Goal: Navigation & Orientation: Find specific page/section

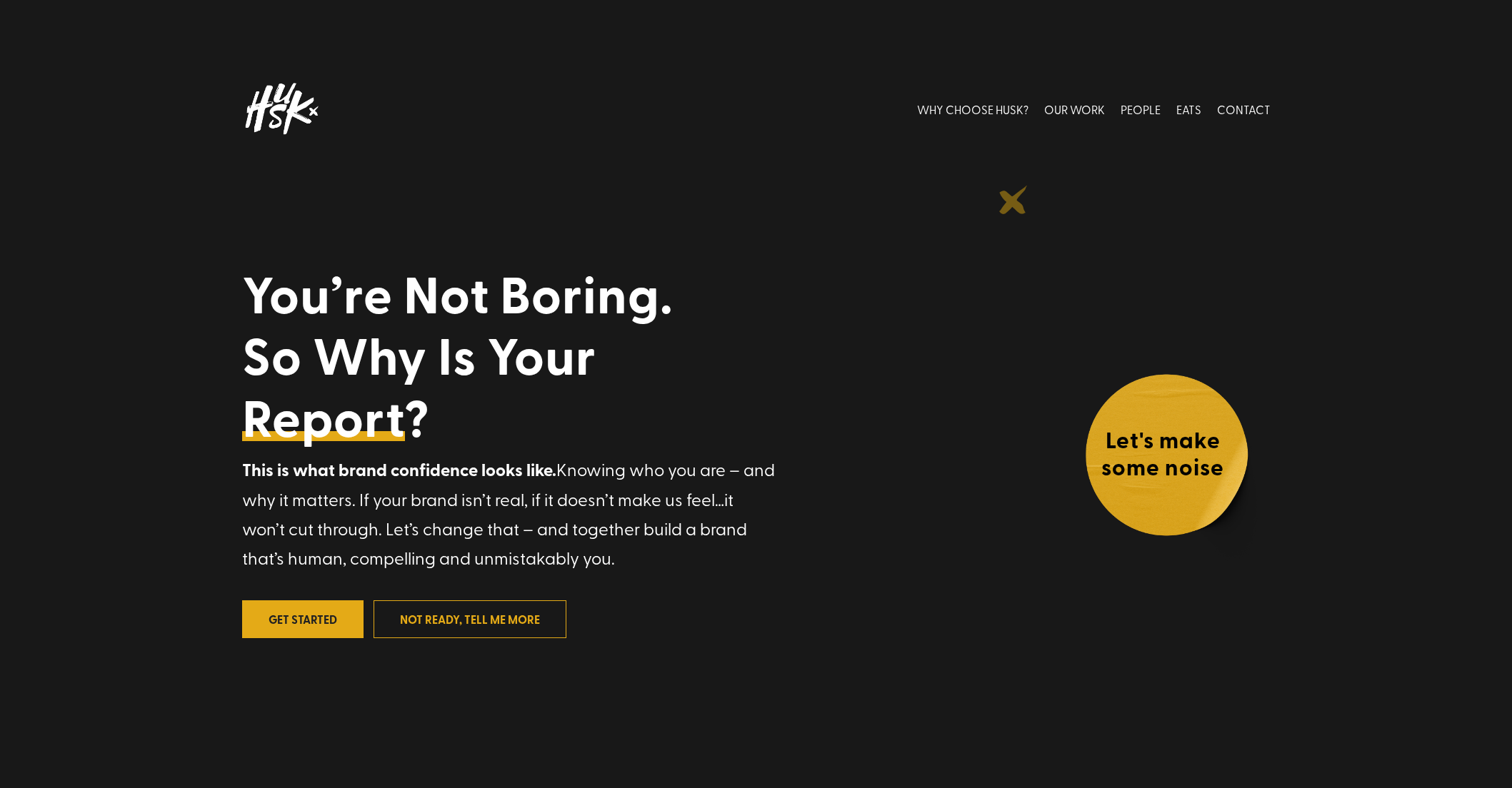
scroll to position [3, 0]
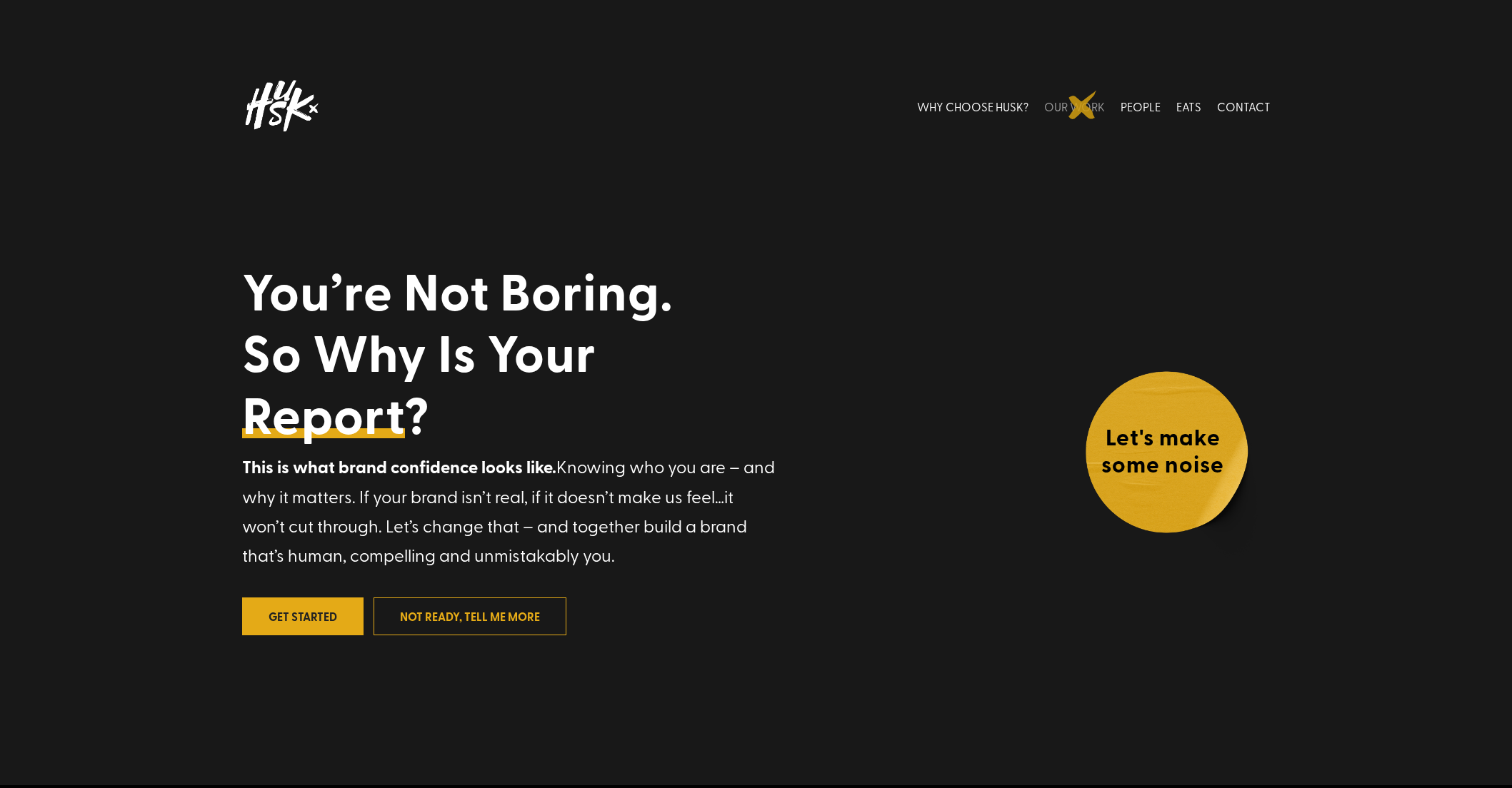
click at [1083, 105] on link "OUR WORK" at bounding box center [1074, 106] width 61 height 63
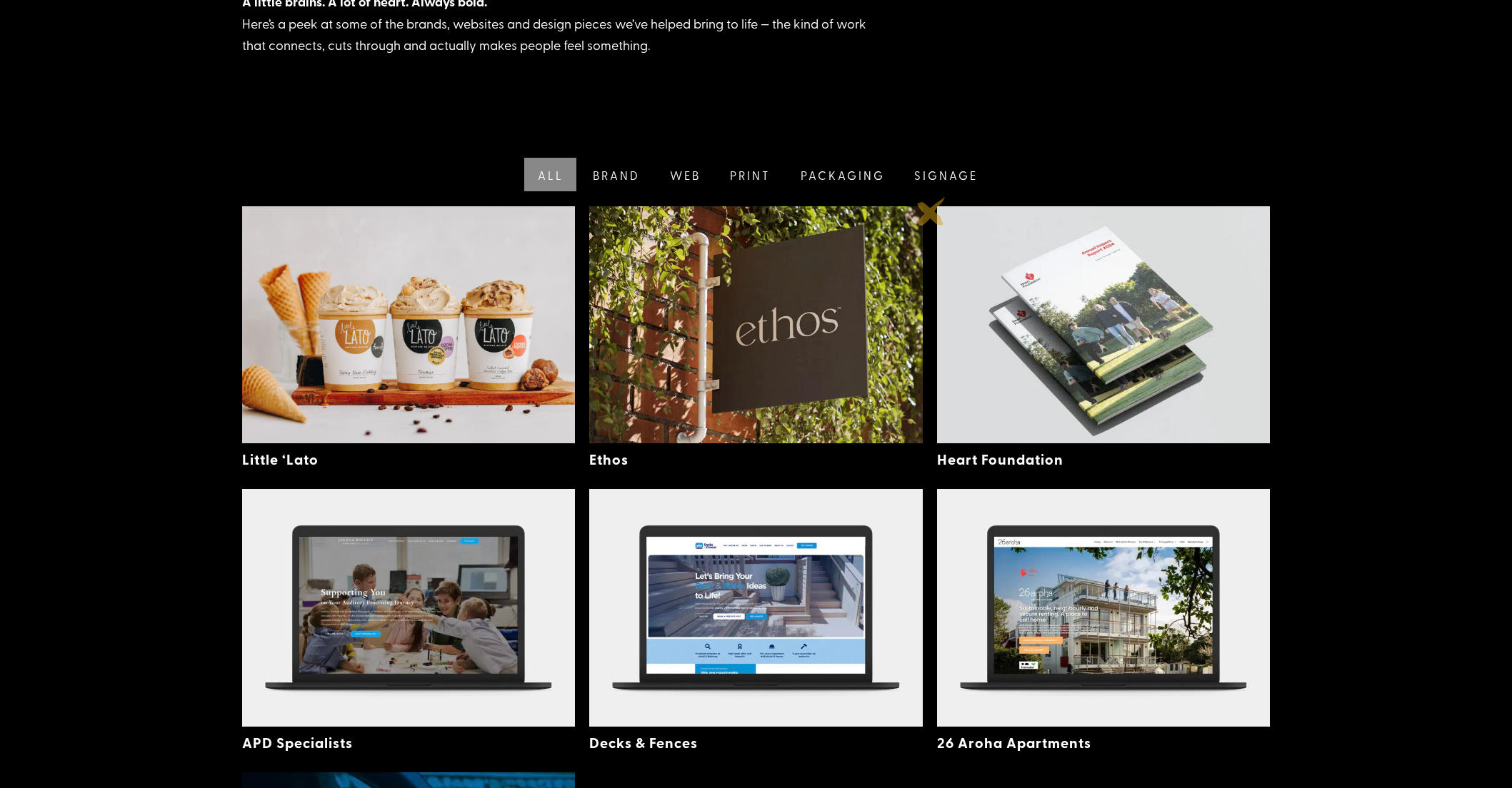
scroll to position [310, 0]
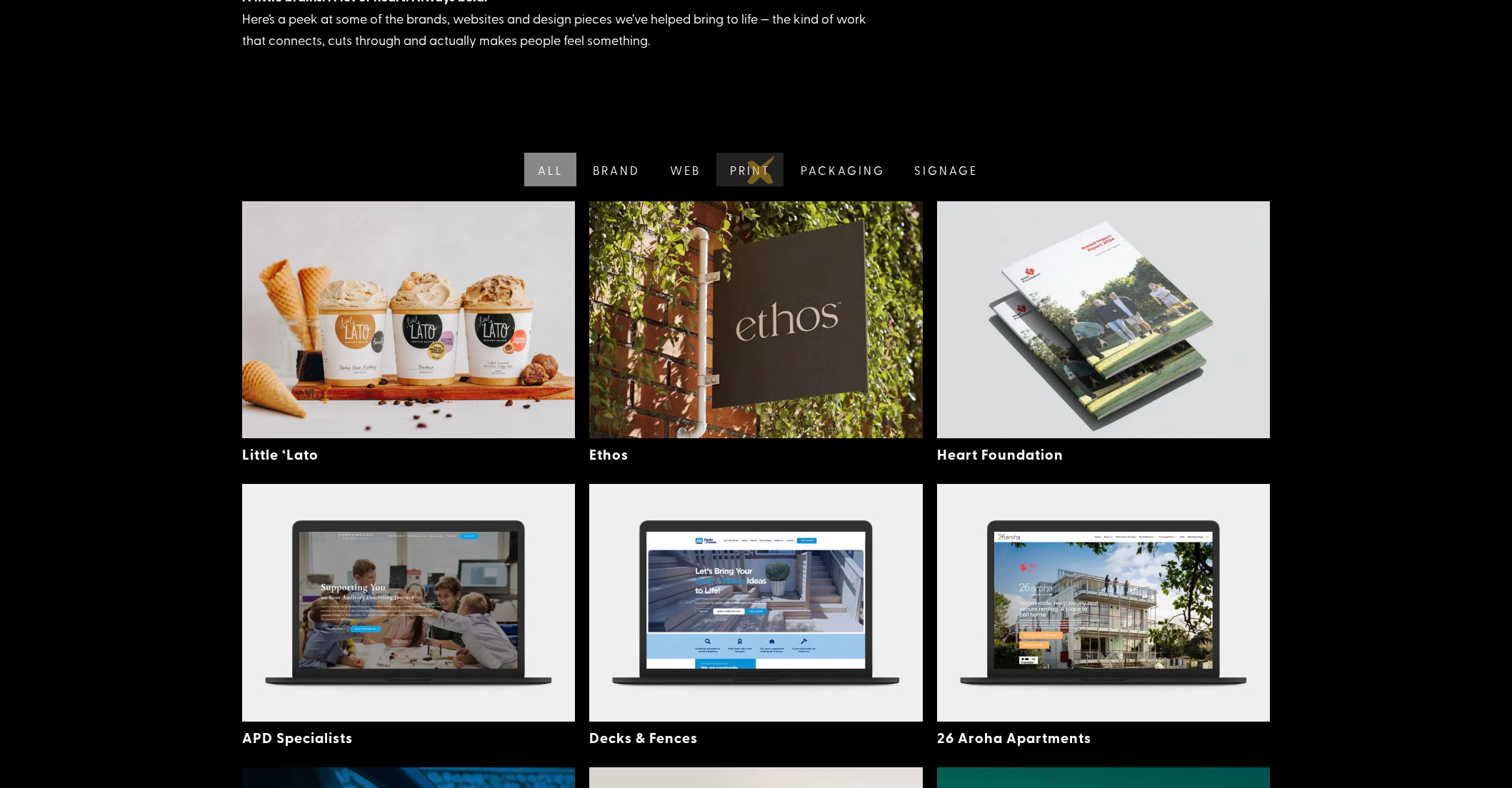
click at [762, 170] on link "Print" at bounding box center [749, 169] width 71 height 33
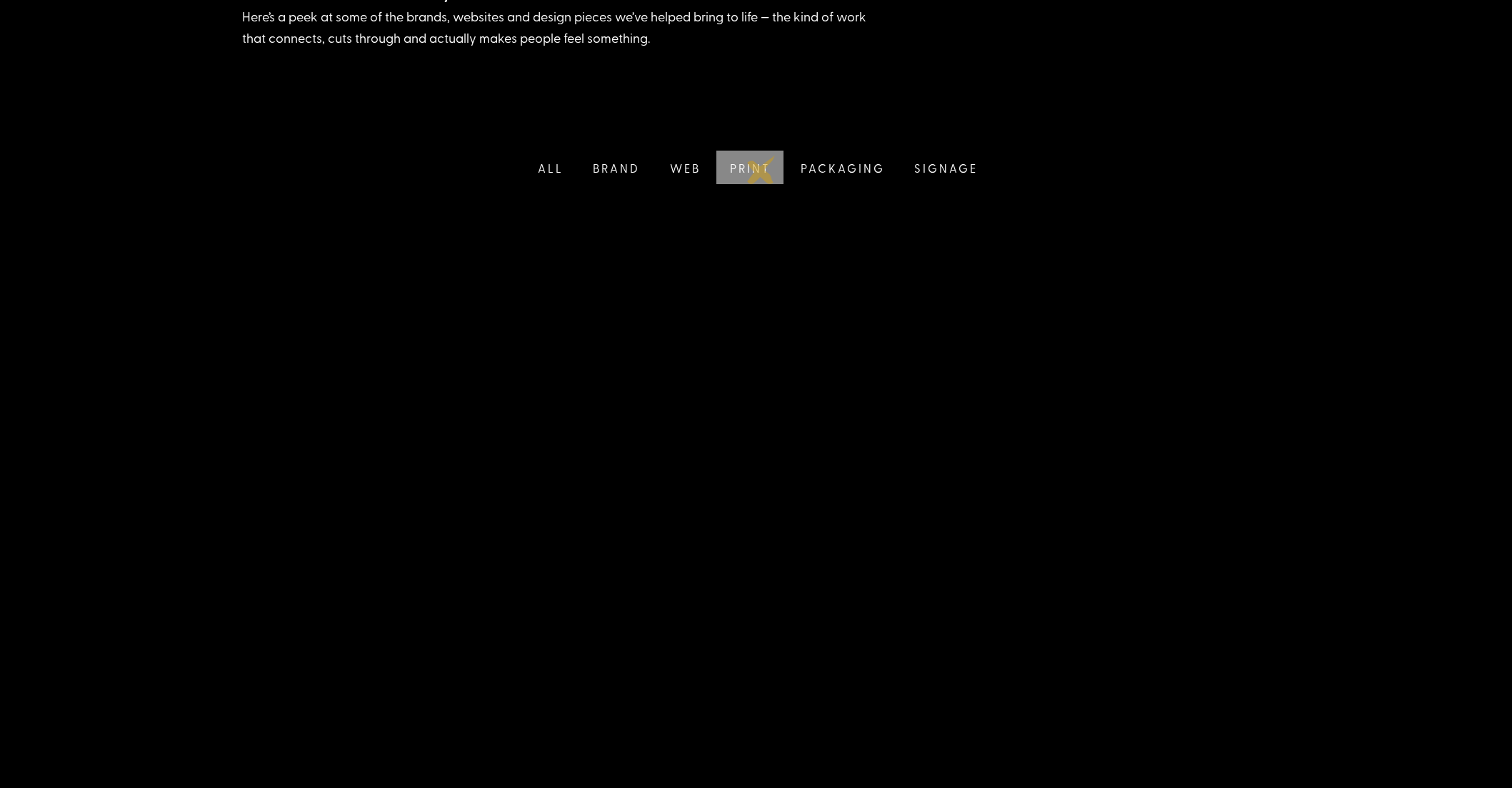
scroll to position [321, 0]
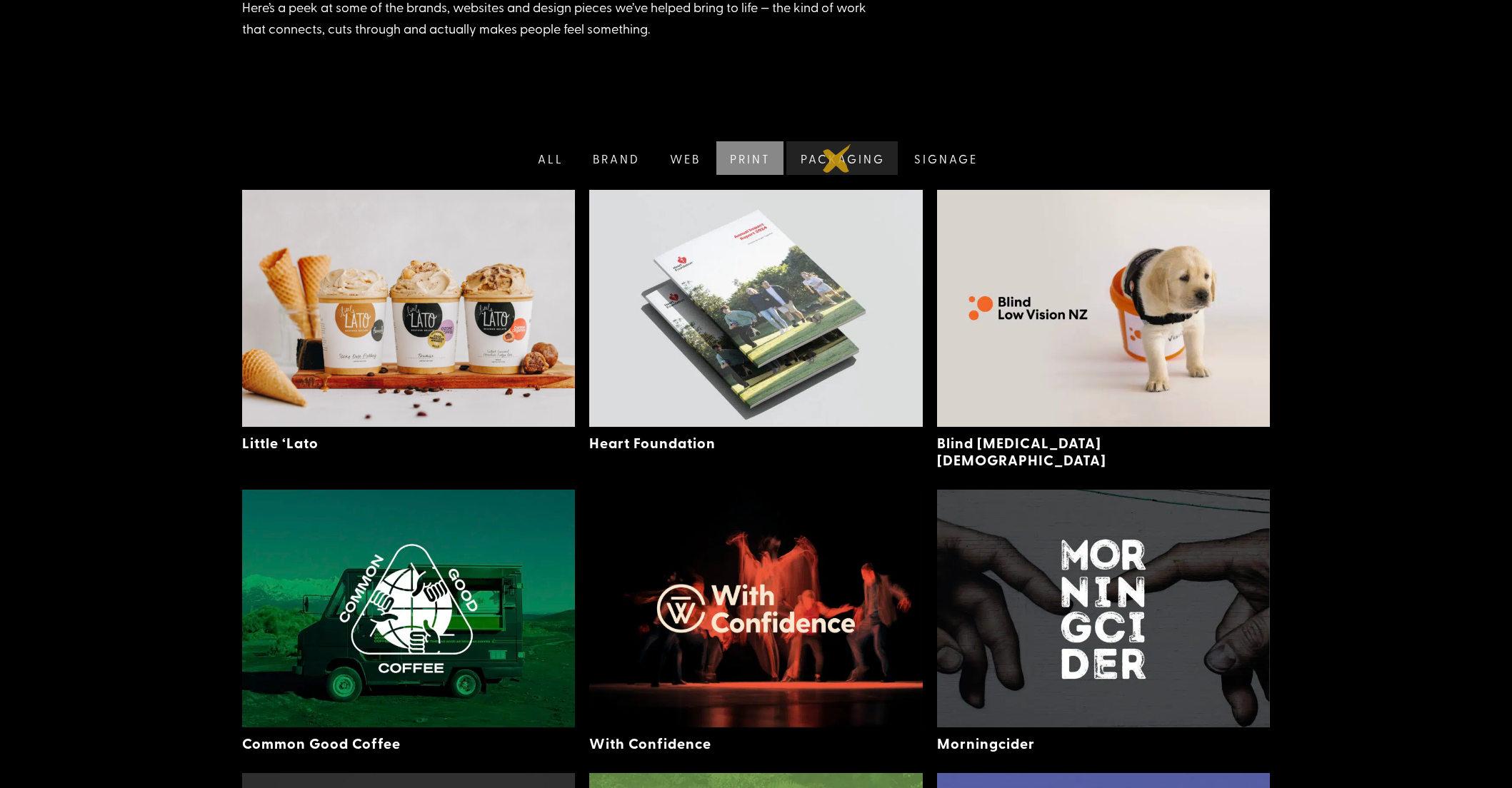
click at [837, 158] on link "Packaging" at bounding box center [840, 157] width 114 height 33
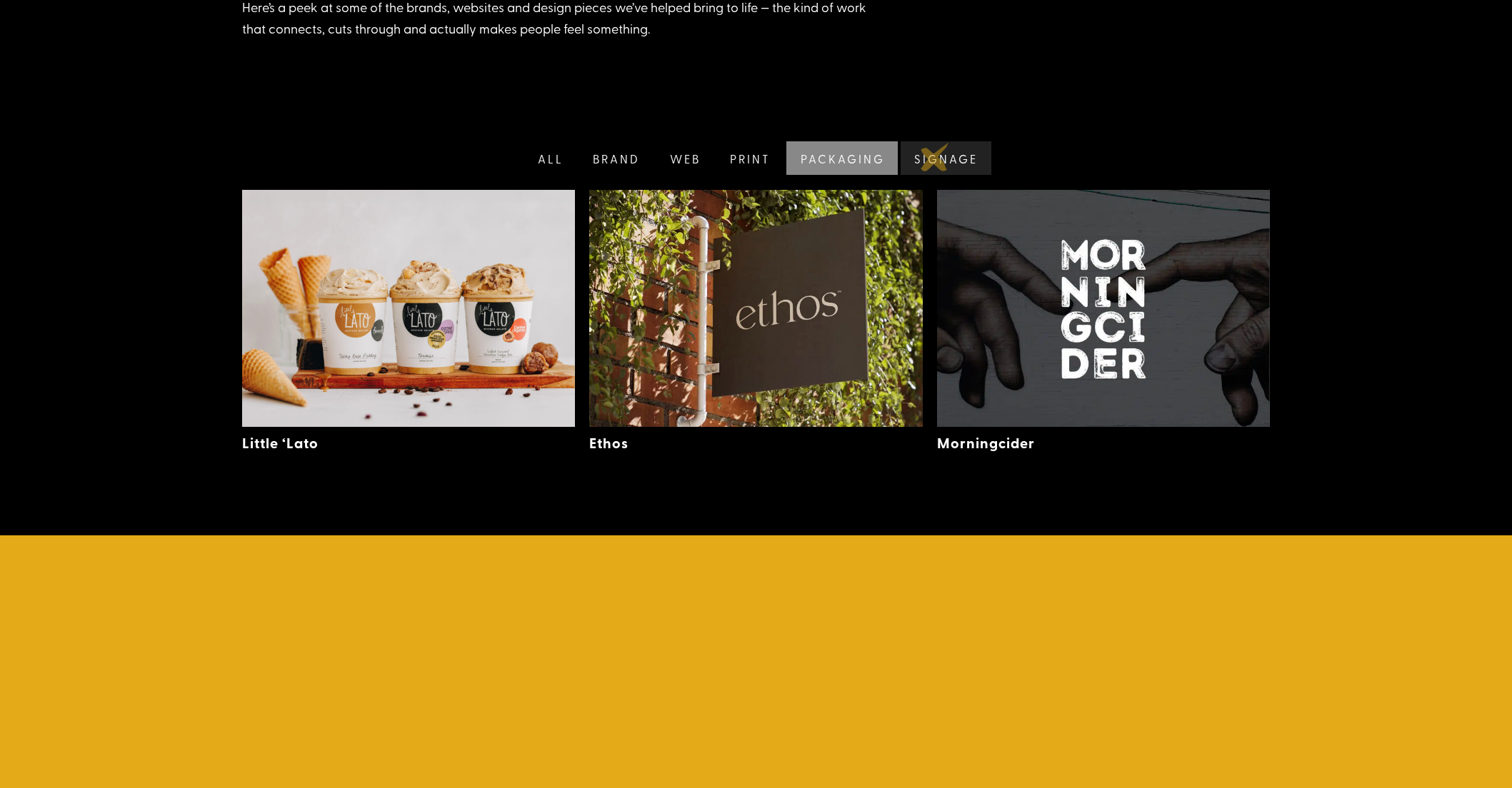
click at [936, 157] on link "Signage" at bounding box center [944, 157] width 93 height 33
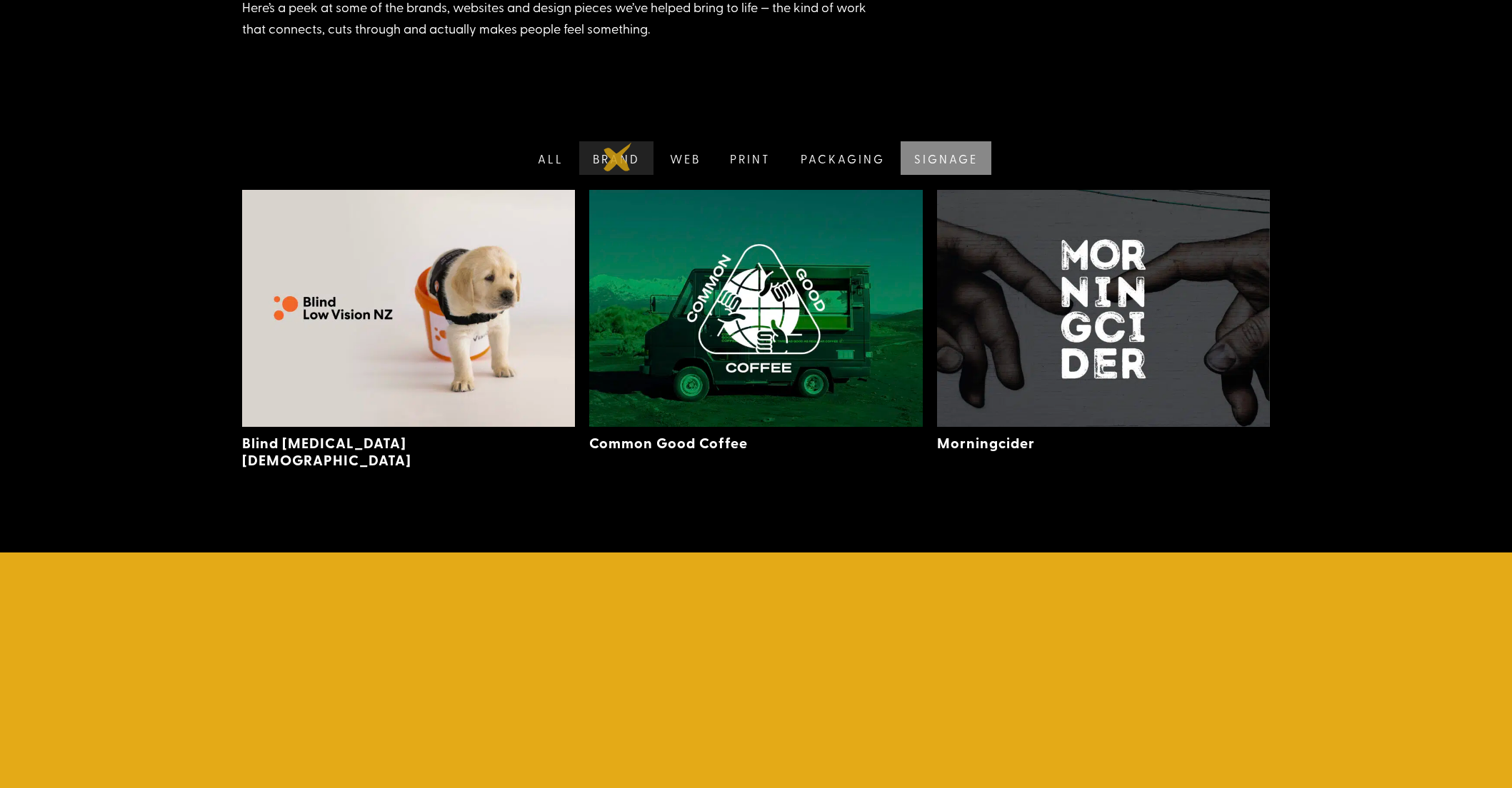
click at [618, 157] on link "Brand" at bounding box center [615, 157] width 77 height 33
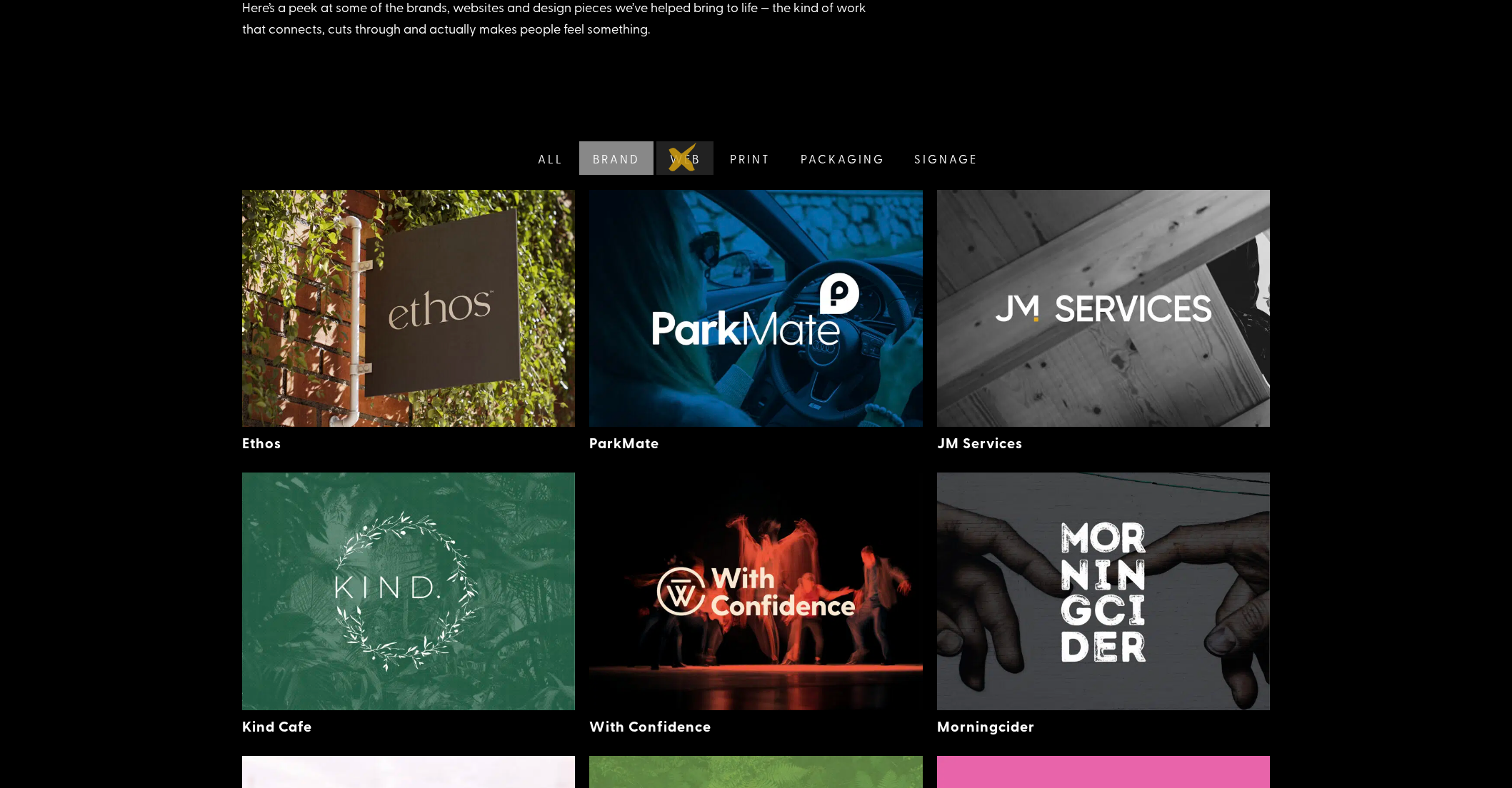
click at [683, 157] on link "Web" at bounding box center [684, 157] width 61 height 33
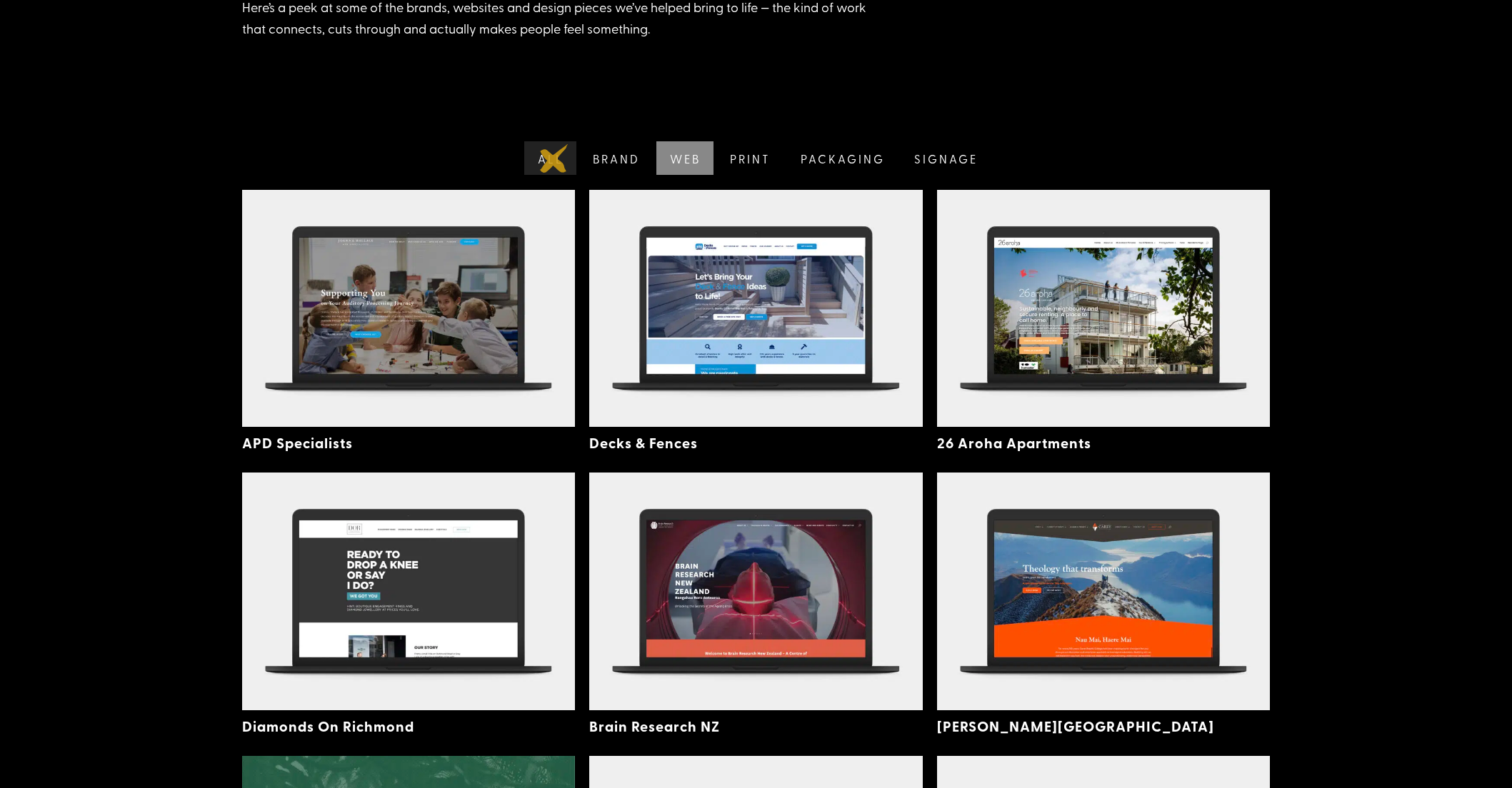
click at [554, 158] on link "All" at bounding box center [549, 157] width 56 height 33
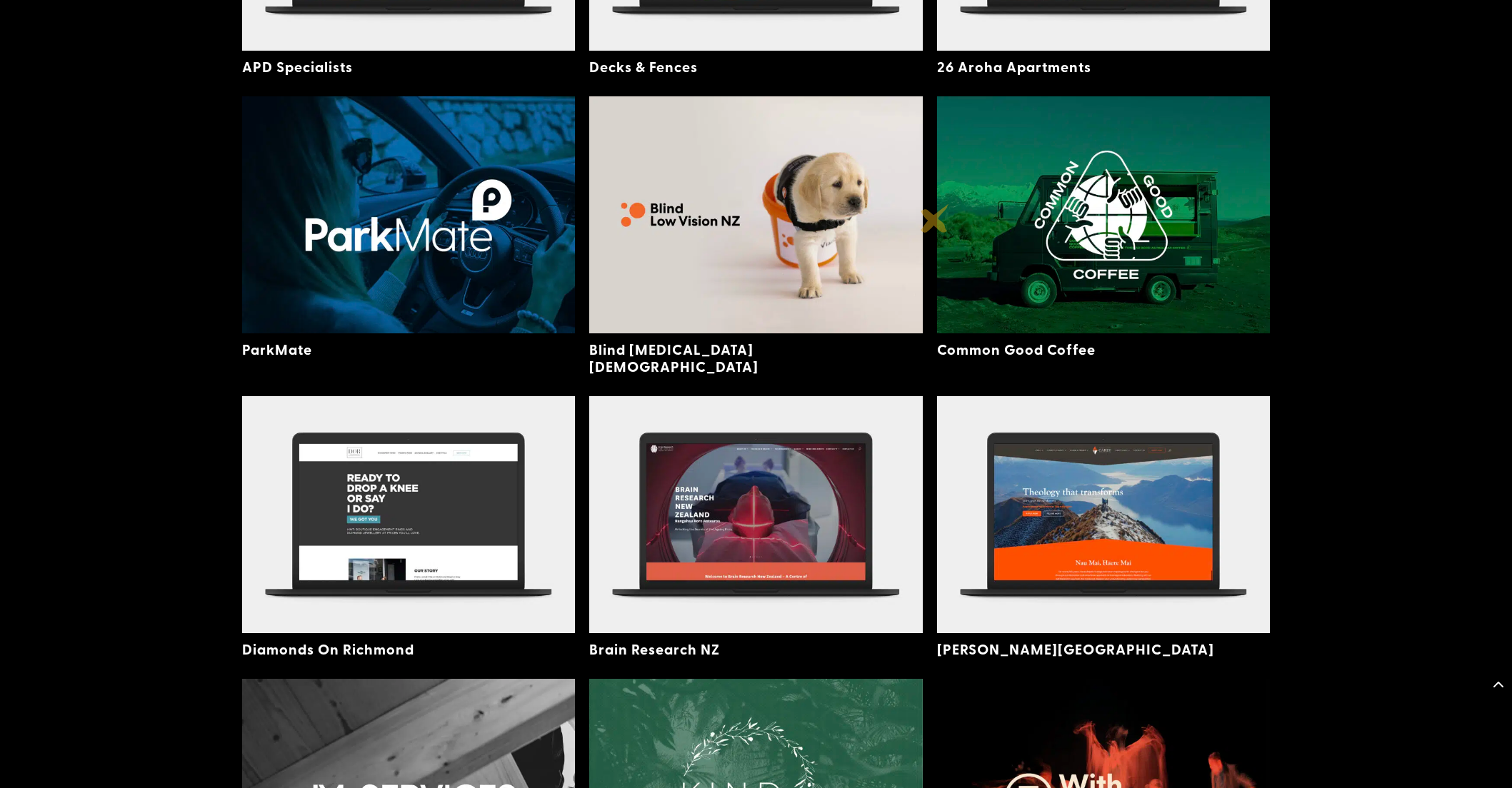
scroll to position [0, 0]
